Goal: Task Accomplishment & Management: Manage account settings

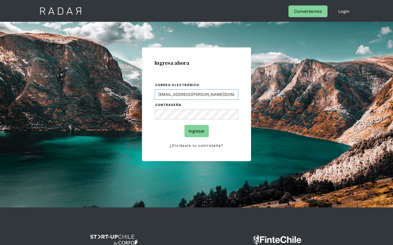
click at [196, 94] on input "[EMAIL_ADDRESS][PERSON_NAME][DOMAIN_NAME]" at bounding box center [196, 94] width 83 height 10
type input "@[PERSON_NAME][DOMAIN_NAME]"
click at [184, 125] on input "Ingresar" at bounding box center [196, 131] width 24 height 12
click at [196, 94] on input "[EMAIL_ADDRESS][DOMAIN_NAME]" at bounding box center [196, 94] width 83 height 10
type input "m"
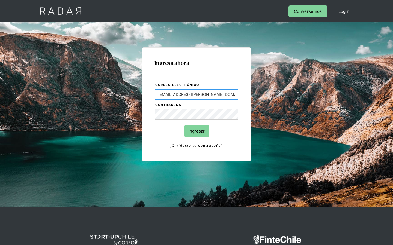
click at [184, 125] on input "Ingresar" at bounding box center [196, 131] width 24 height 12
click at [196, 94] on input "[EMAIL_ADDRESS][PERSON_NAME][DOMAIN_NAME]" at bounding box center [196, 94] width 83 height 10
type input "@[PERSON_NAME][DOMAIN_NAME]"
click at [184, 125] on input "Ingresar" at bounding box center [196, 131] width 24 height 12
click at [196, 94] on input "[PERSON_NAME][EMAIL_ADDRESS][DOMAIN_NAME]" at bounding box center [196, 94] width 83 height 10
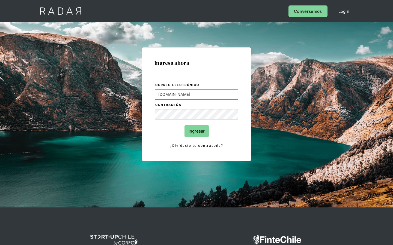
type input ".com"
type input "[PERSON_NAME][EMAIL_ADDRESS][DOMAIN_NAME]"
